Goal: Task Accomplishment & Management: Manage account settings

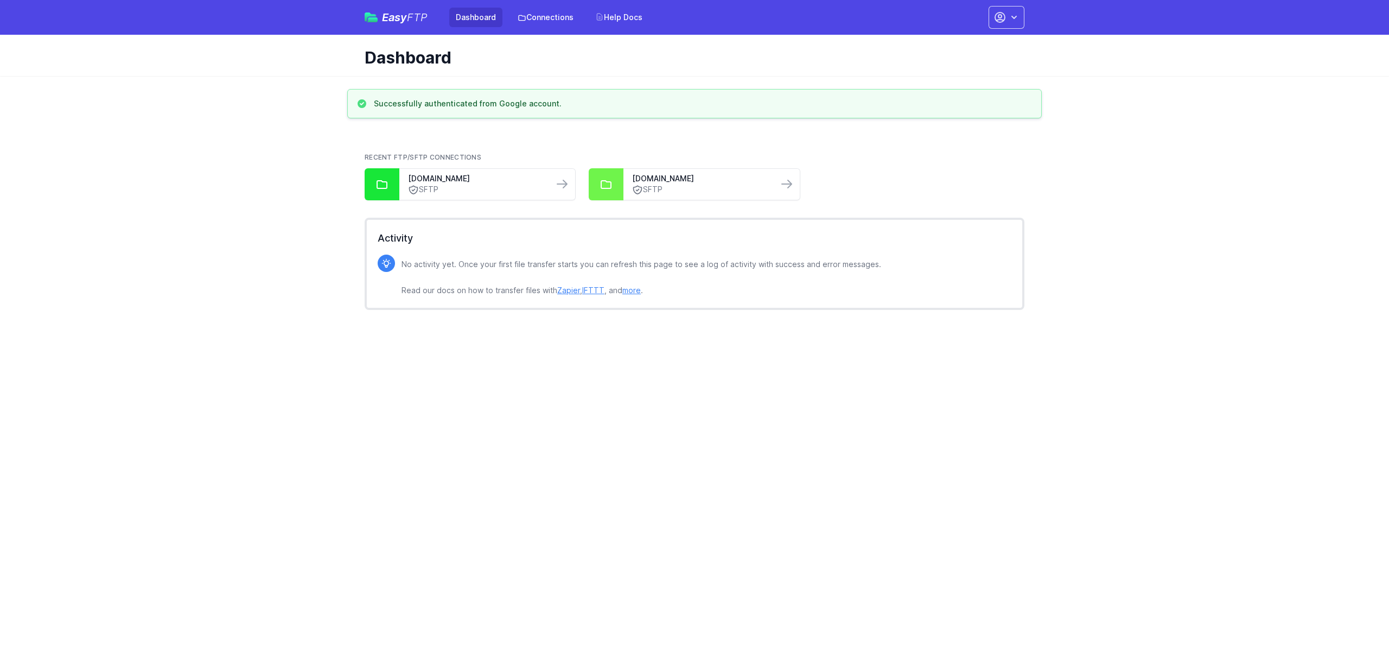
click at [392, 9] on div "Easy FTP Dashboard Connections Help Docs" at bounding box center [507, 18] width 284 height 20
click at [394, 17] on span "Easy FTP" at bounding box center [405, 17] width 46 height 11
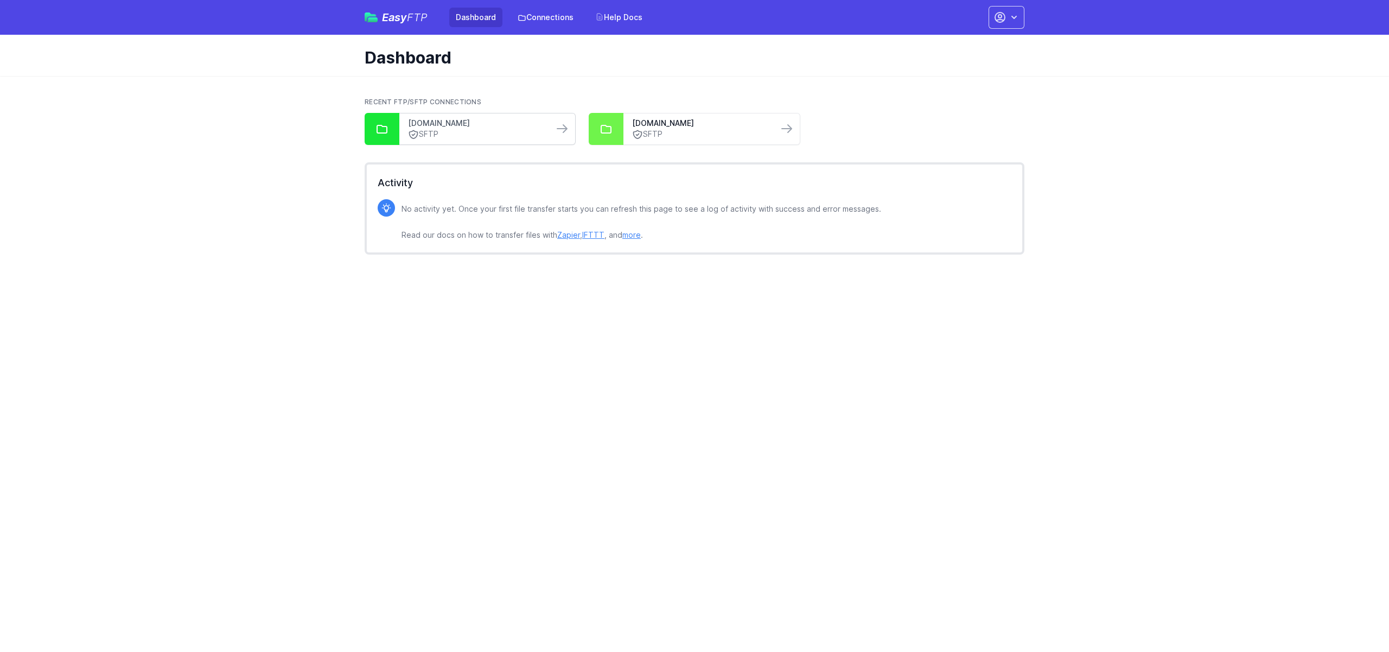
click at [495, 125] on link "[DOMAIN_NAME]" at bounding box center [476, 123] width 137 height 11
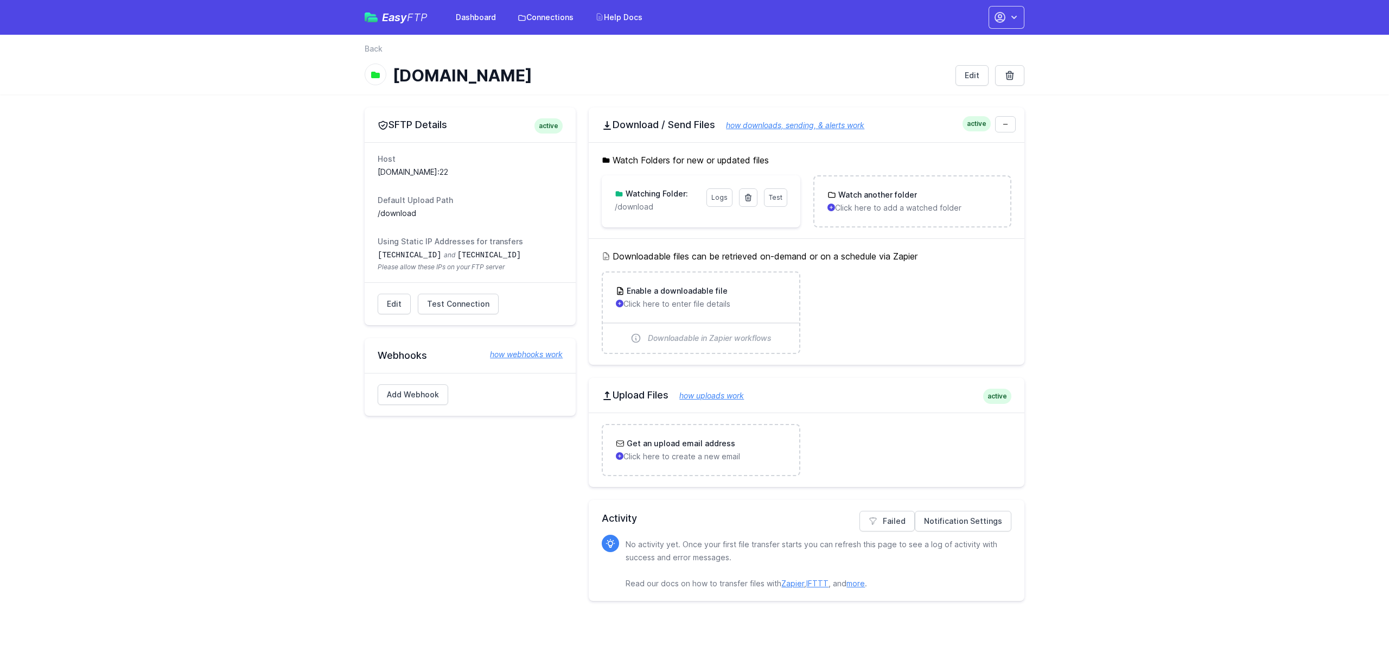
click at [393, 14] on span "Easy FTP" at bounding box center [405, 17] width 46 height 11
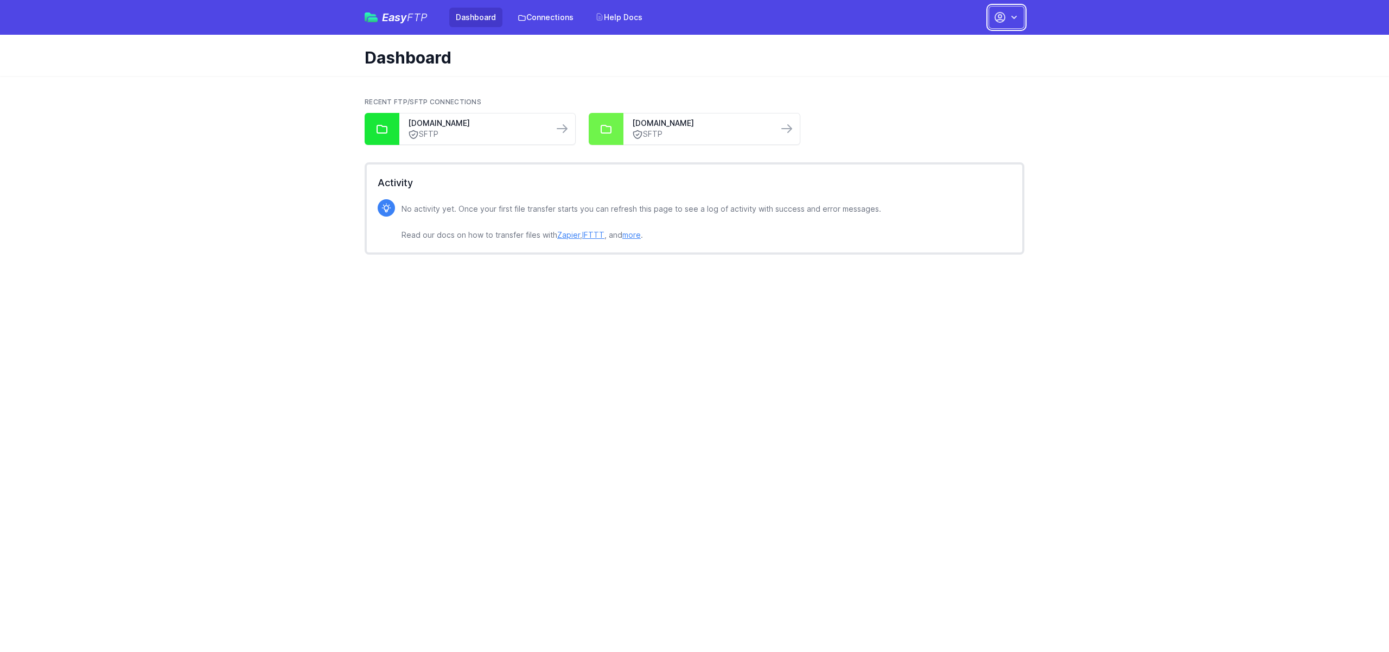
click at [1020, 19] on button "button" at bounding box center [1006, 17] width 36 height 23
click at [774, 46] on div "Dashboard" at bounding box center [694, 55] width 694 height 41
click at [531, 15] on link "Connections" at bounding box center [545, 18] width 69 height 20
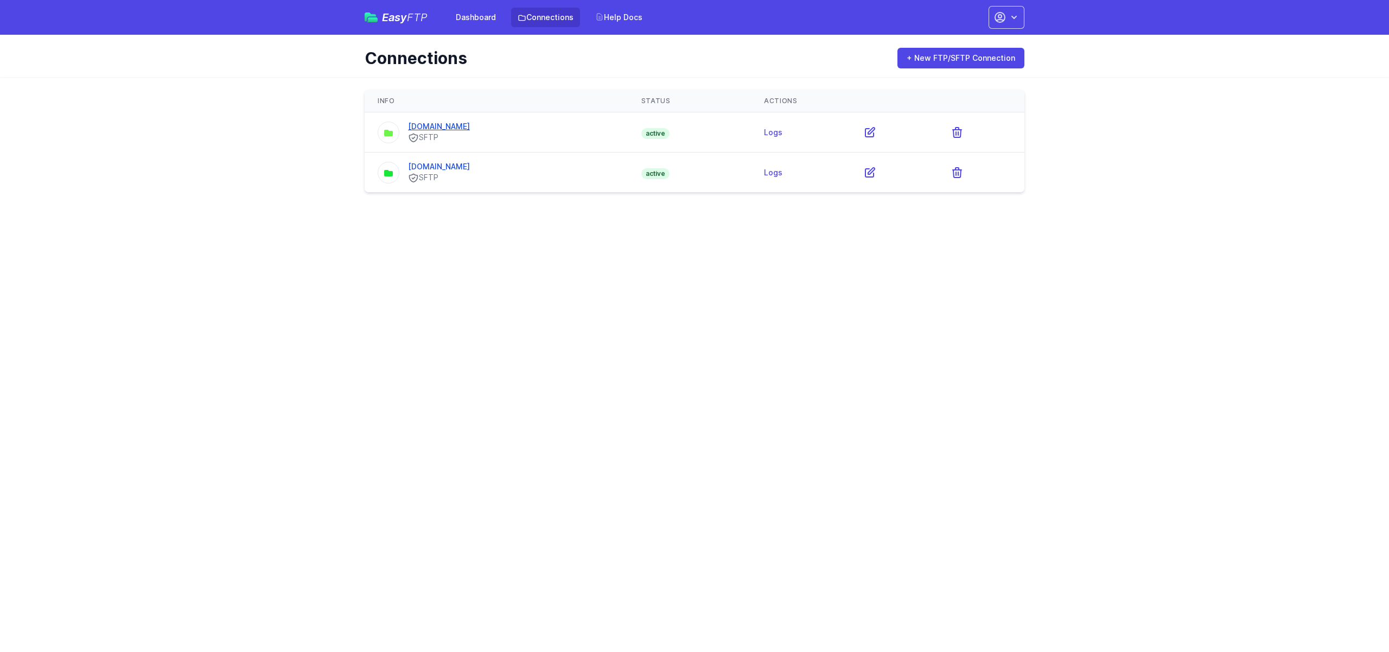
click at [470, 123] on link "[DOMAIN_NAME]" at bounding box center [439, 126] width 62 height 9
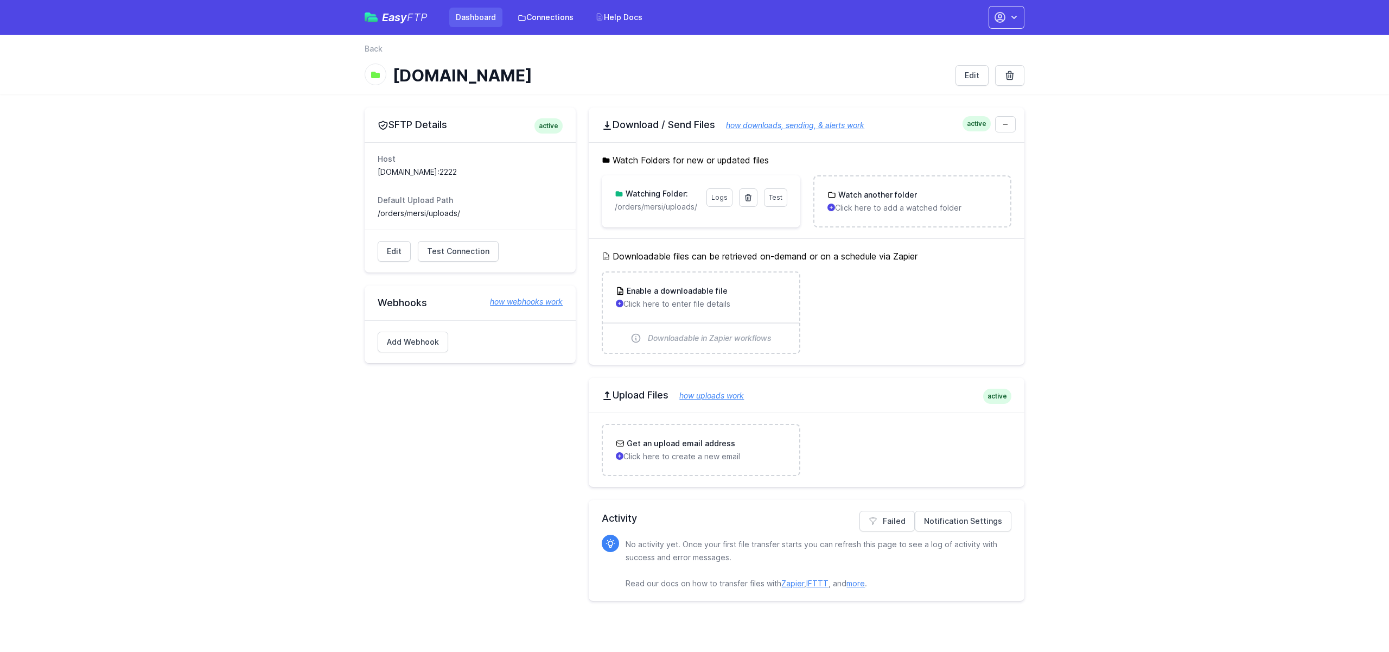
click at [468, 23] on link "Dashboard" at bounding box center [475, 18] width 53 height 20
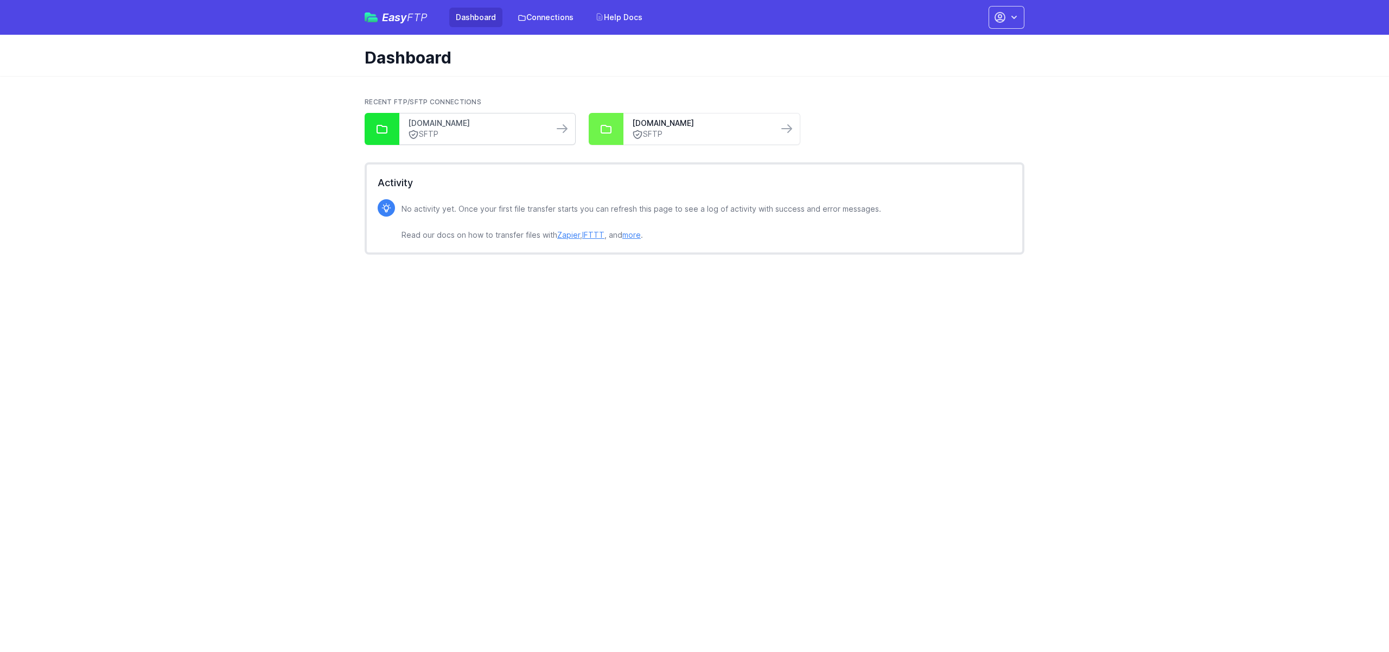
click at [514, 122] on link "buffcitysoap.cleointegration.cloud" at bounding box center [476, 123] width 137 height 11
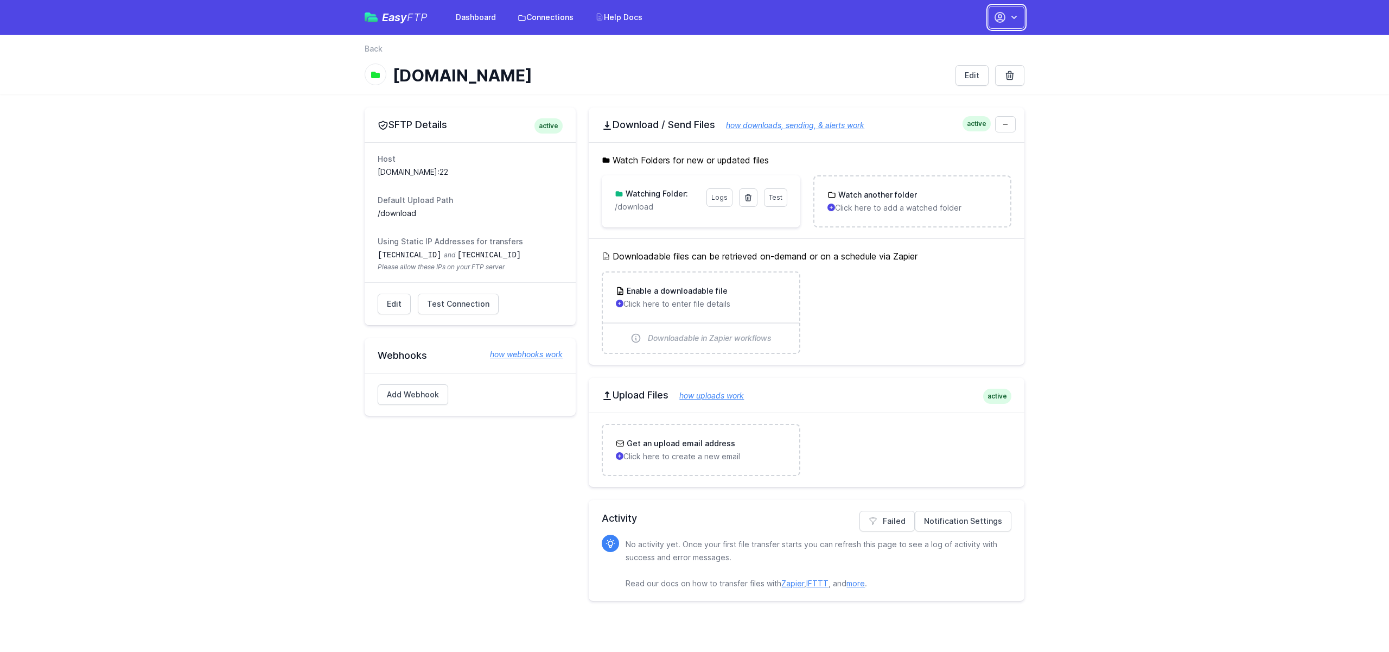
click at [1011, 6] on button "button" at bounding box center [1006, 17] width 36 height 23
click at [978, 45] on link "Account Settings" at bounding box center [972, 45] width 104 height 20
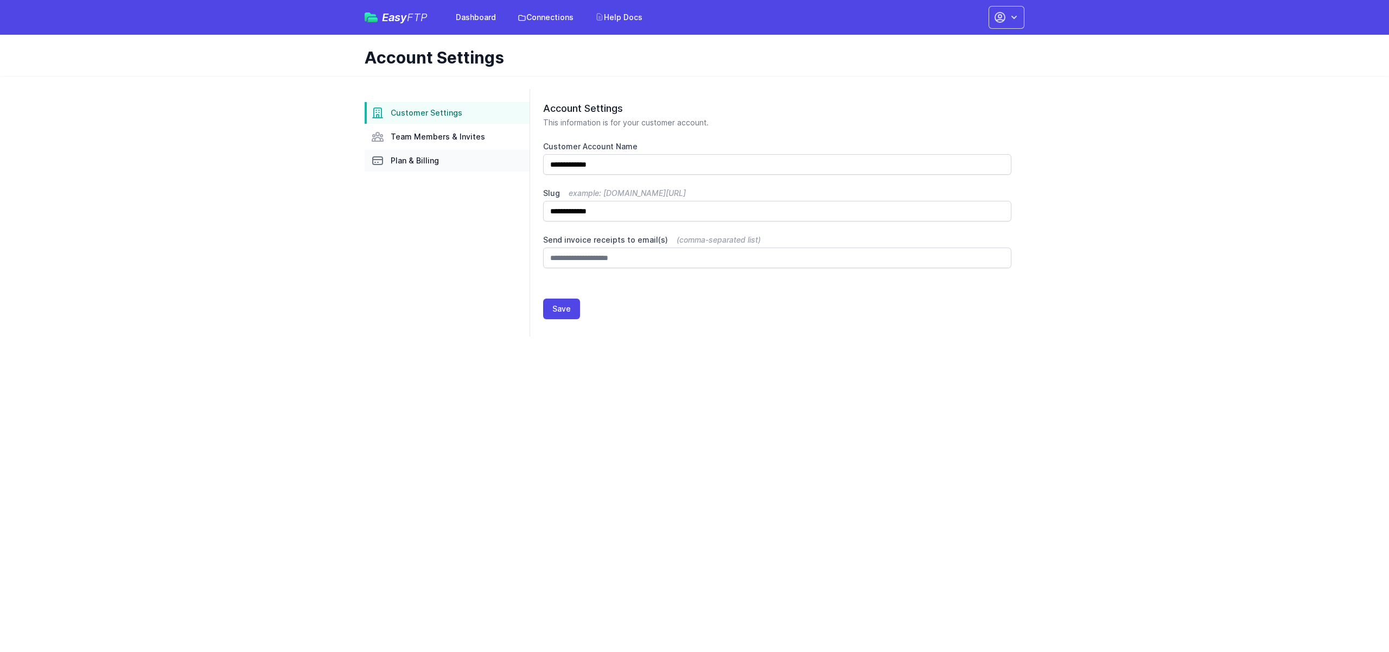
click at [430, 161] on span "Plan & Billing" at bounding box center [415, 160] width 48 height 11
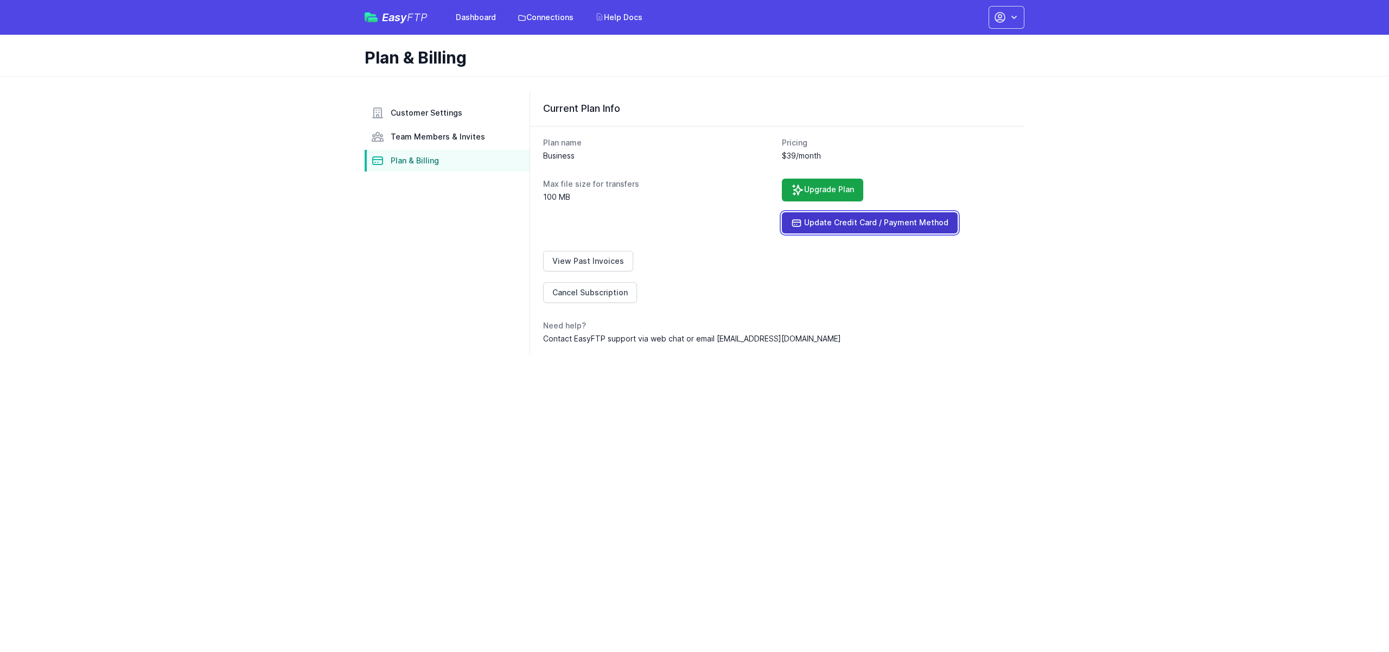
click at [843, 224] on link "Update Credit Card / Payment Method" at bounding box center [870, 222] width 176 height 21
